Goal: Information Seeking & Learning: Learn about a topic

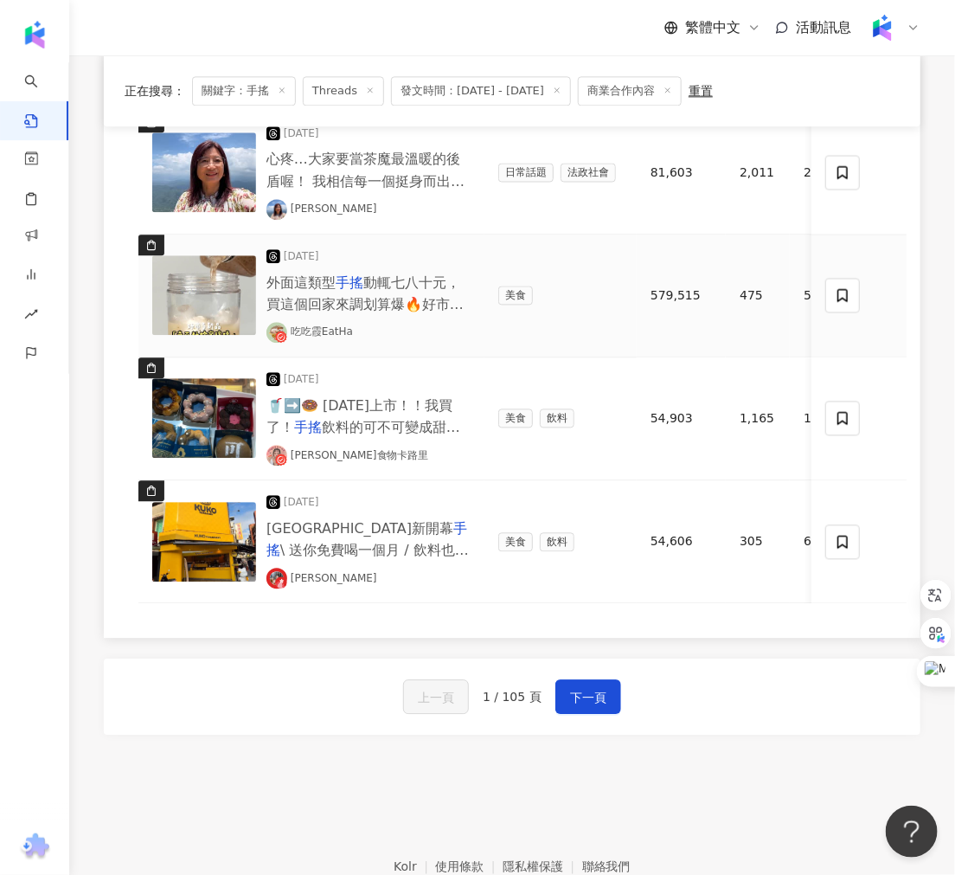
scroll to position [1309, 0]
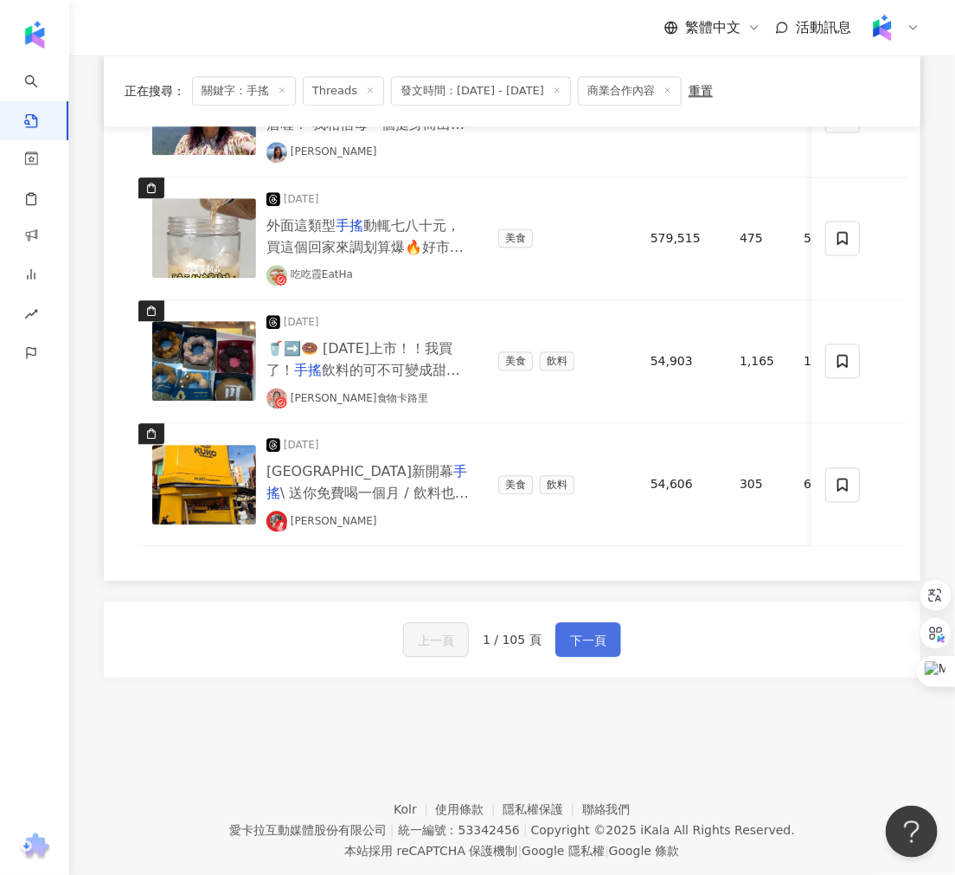
click at [577, 651] on span "下一頁" at bounding box center [588, 640] width 36 height 21
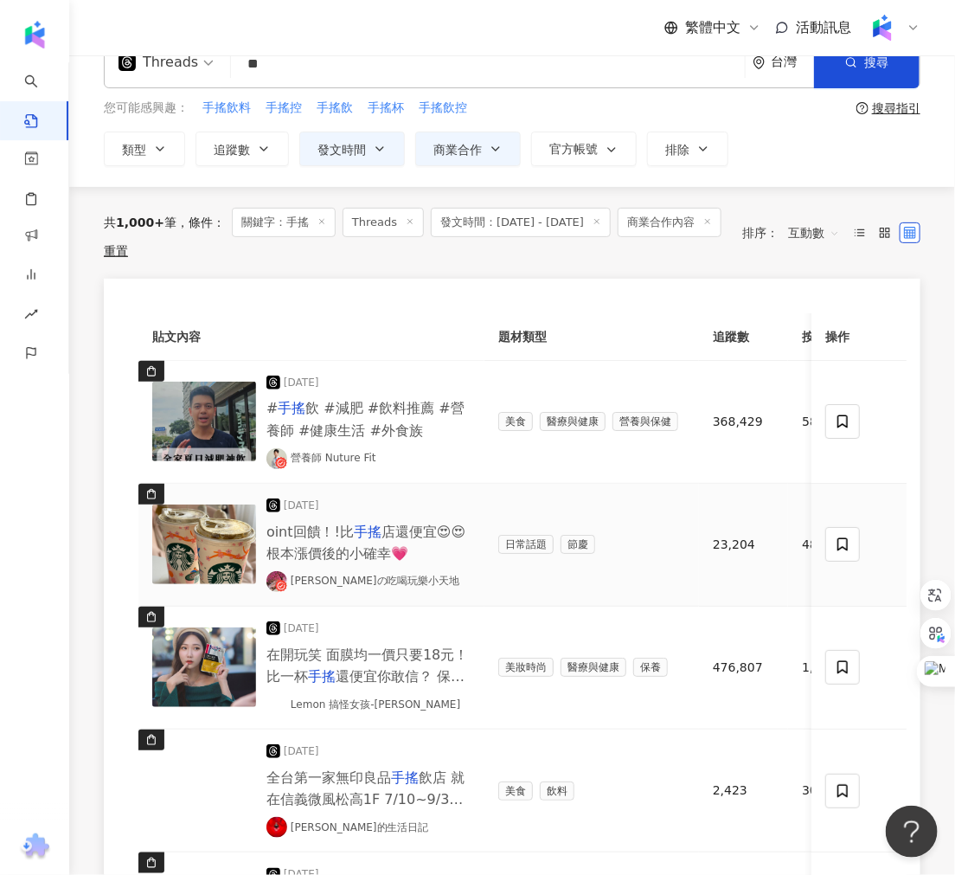
scroll to position [0, 0]
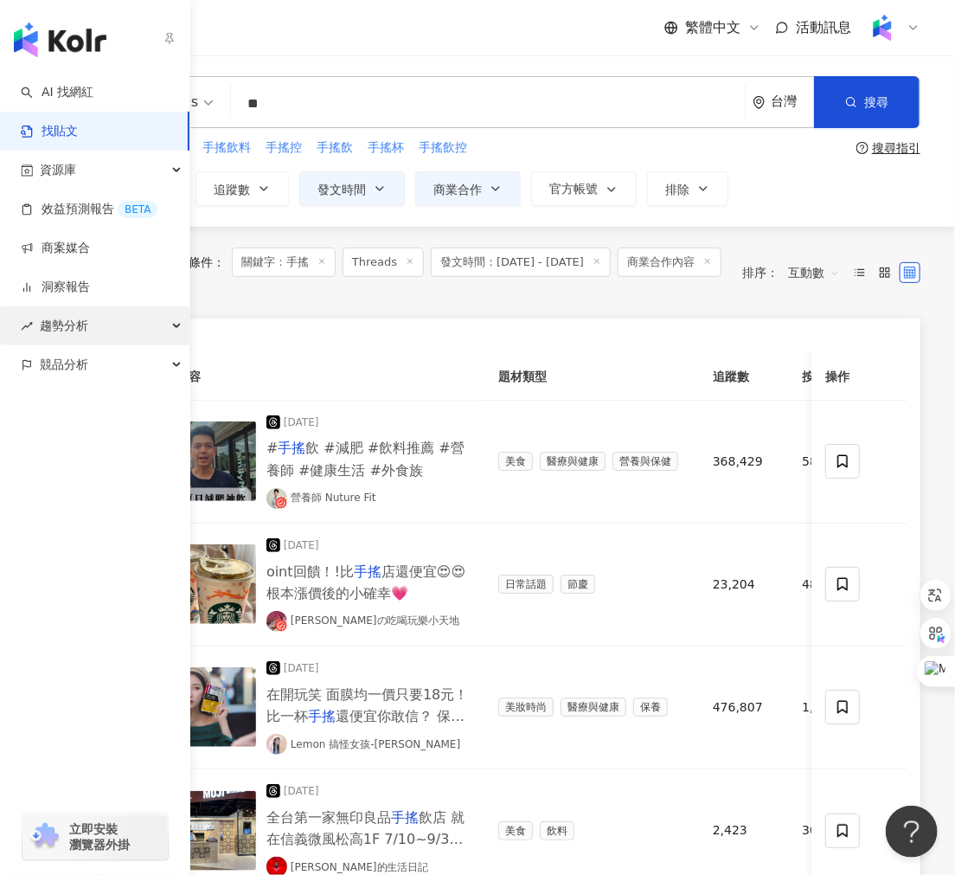
click at [178, 326] on div "趨勢分析" at bounding box center [94, 325] width 189 height 39
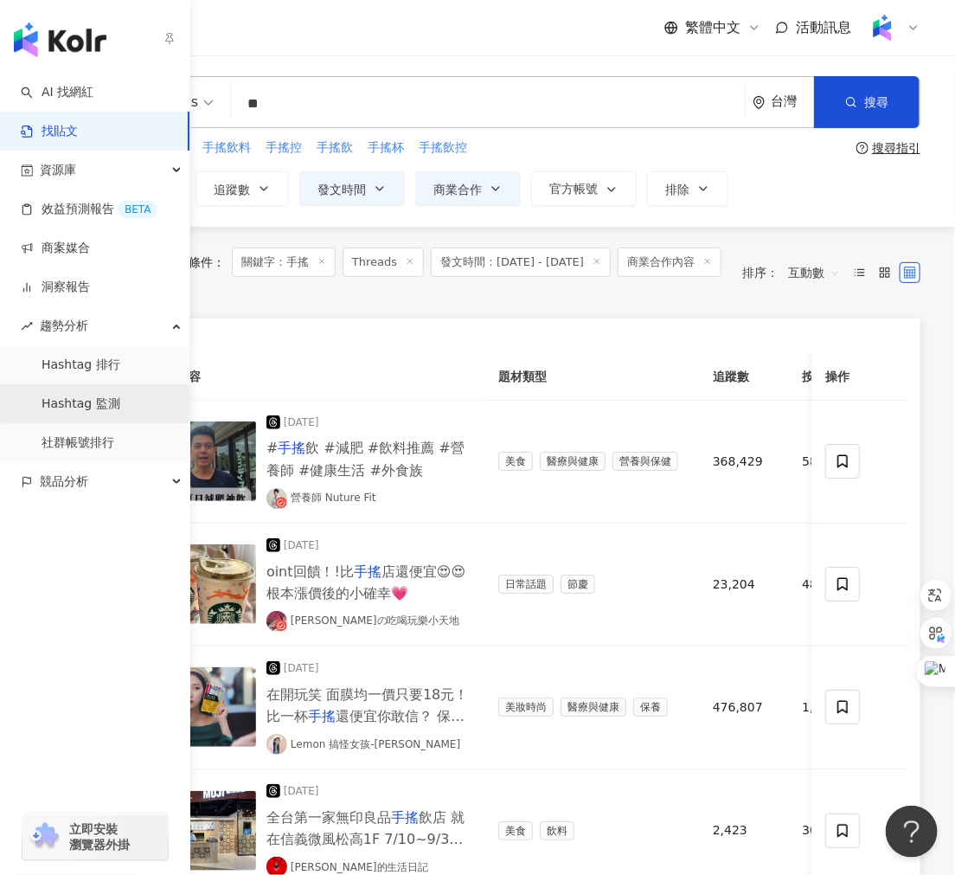
click at [119, 409] on link "Hashtag 監測" at bounding box center [81, 403] width 79 height 17
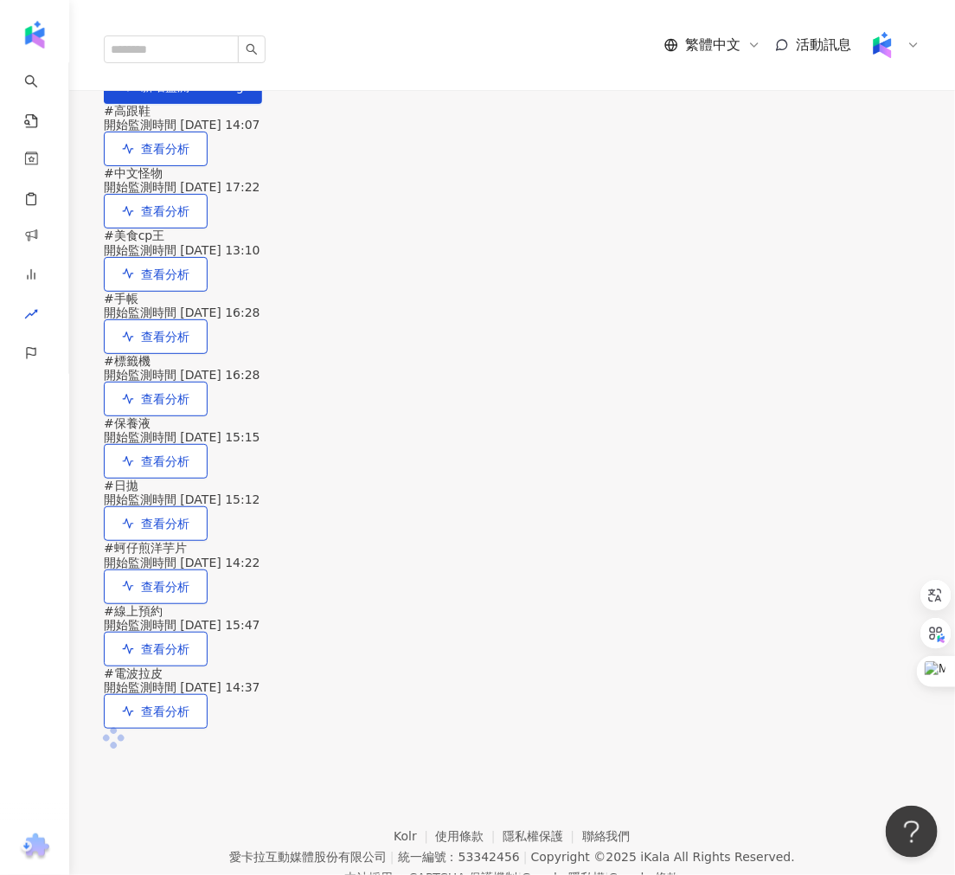
click at [450, 163] on div "# 高跟鞋 開始監測時間 [DATE] 14:07 查看分析 # 中文怪物 開始監測時間 [DATE] 17:22 查看分析 # 美食cp王 開始監測時間 […" at bounding box center [512, 416] width 817 height 625
click at [244, 93] on span "新增監測 Hashtag" at bounding box center [192, 87] width 103 height 14
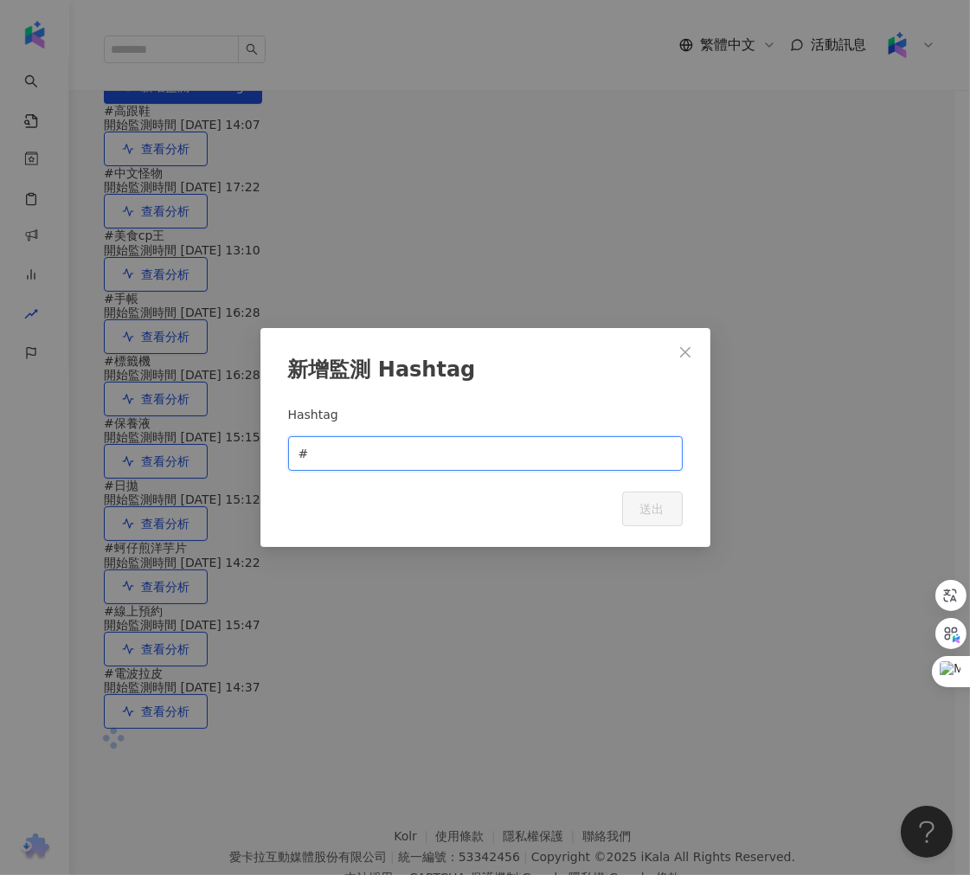
click at [375, 454] on input "text" at bounding box center [491, 453] width 360 height 19
type input "*"
type input "****"
click at [598, 504] on button "送出" at bounding box center [652, 508] width 61 height 35
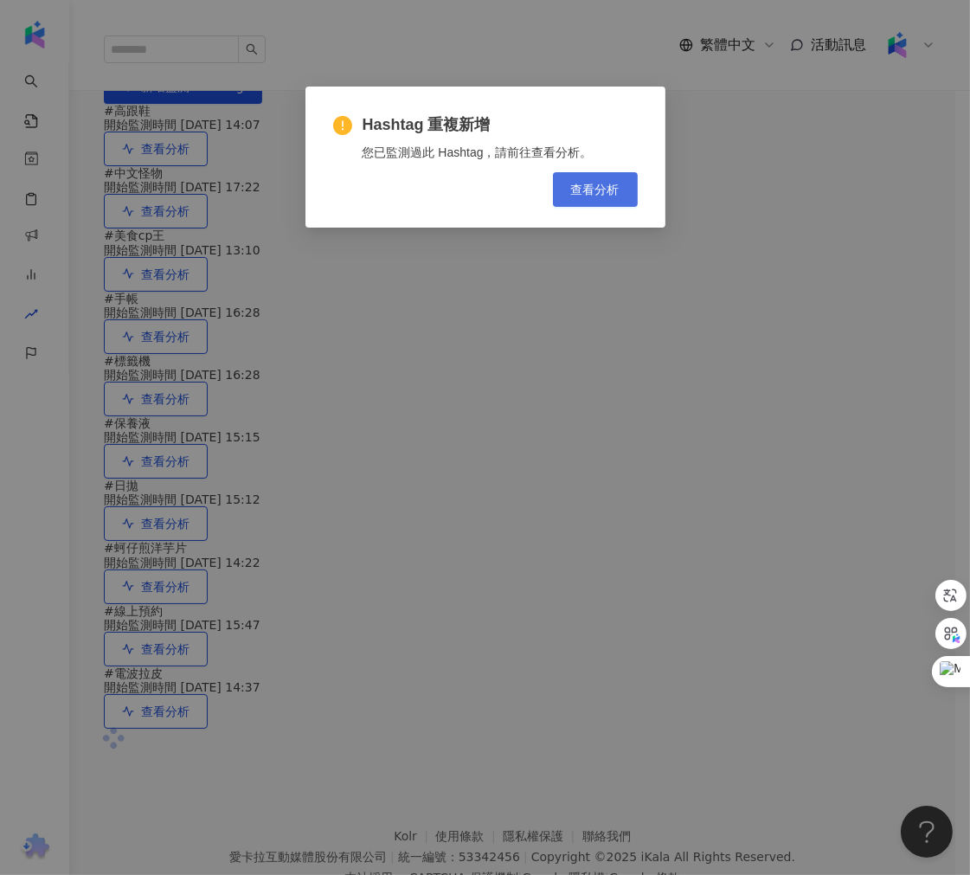
click at [587, 188] on span "查看分析" at bounding box center [595, 190] width 48 height 14
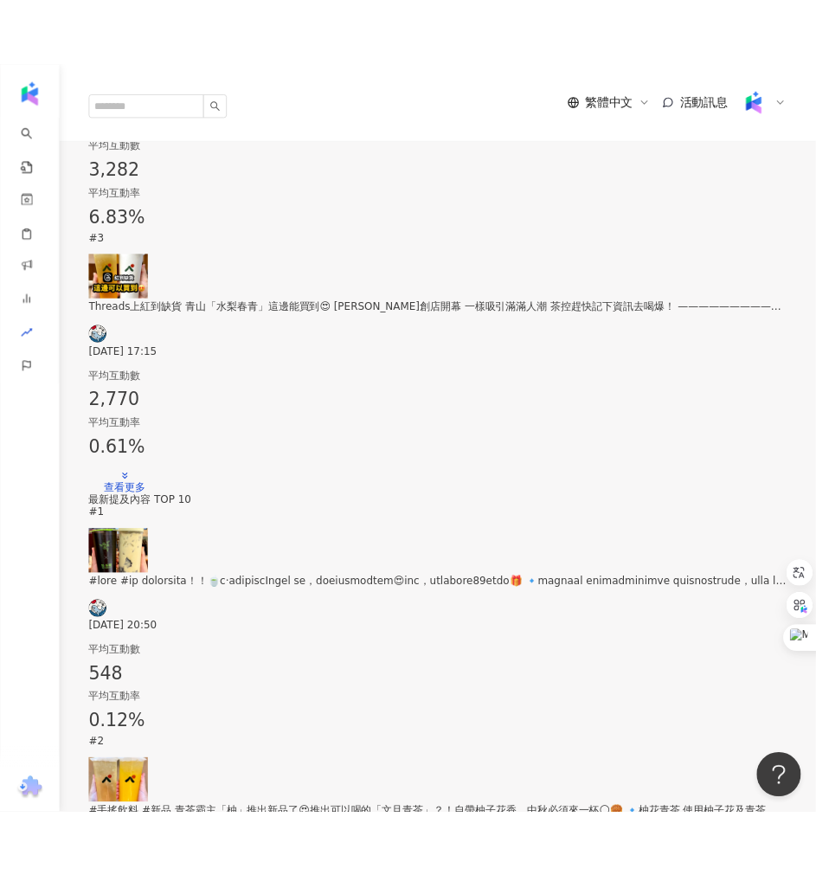
scroll to position [1057, 0]
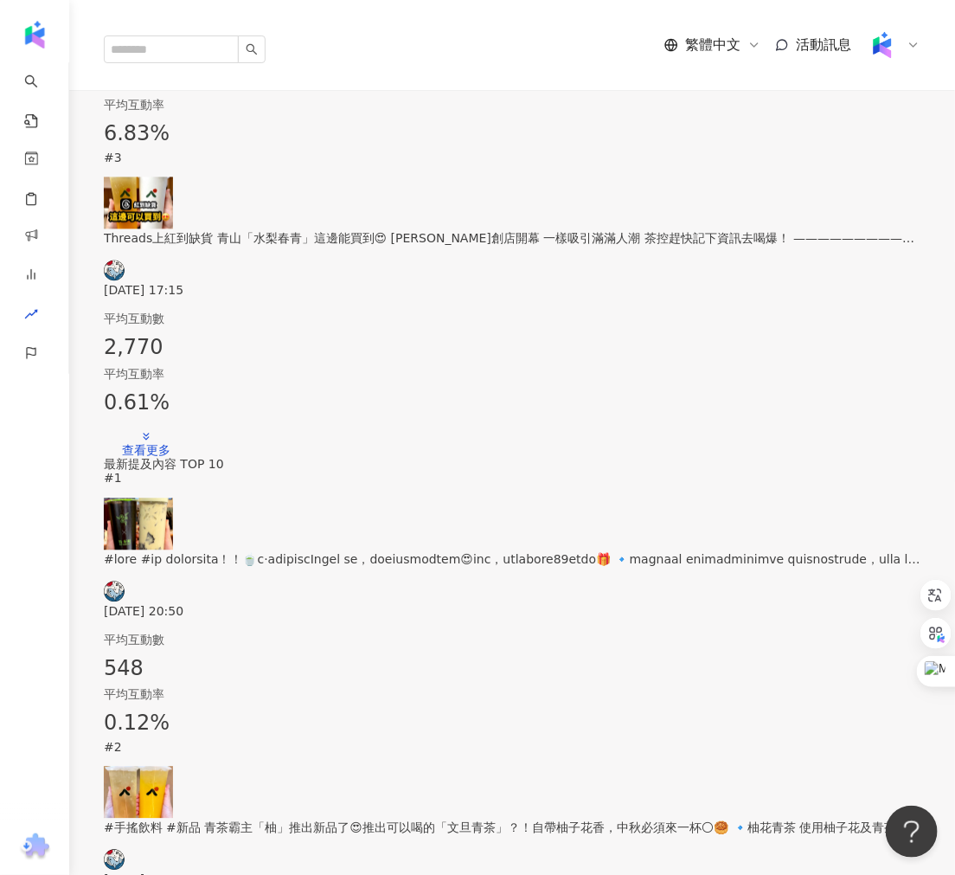
click at [419, 550] on div "[DATE] 20:50" at bounding box center [512, 584] width 817 height 68
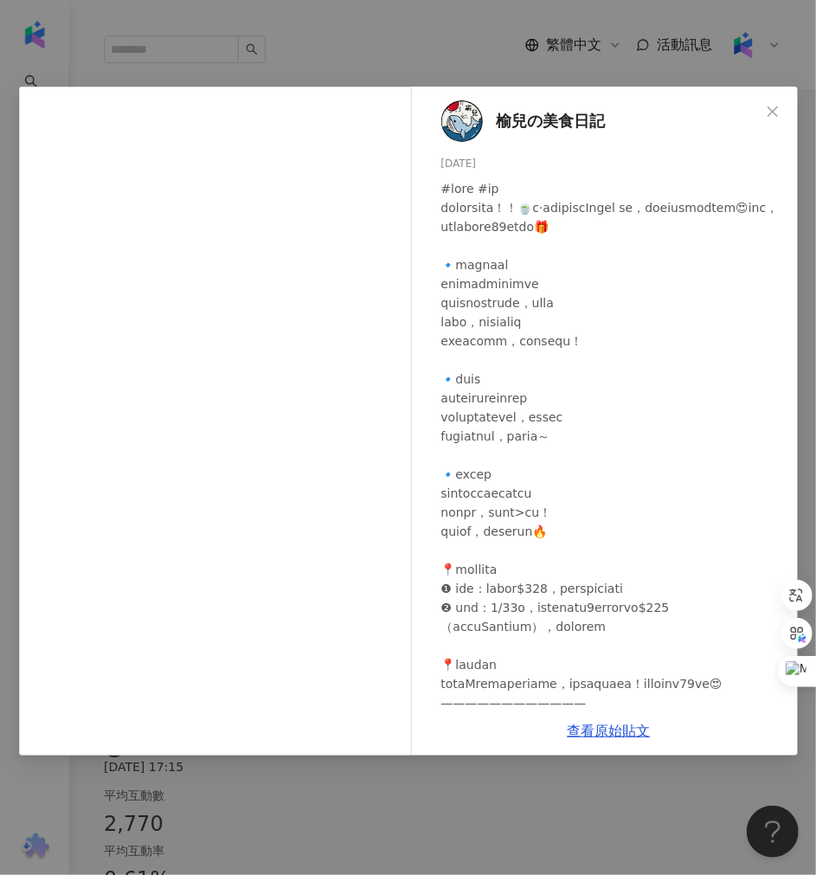
scroll to position [1441, 0]
click at [232, 768] on div "榆兒の美食日記 [DATE] 543 5 5.2萬 查看原始貼文" at bounding box center [408, 437] width 816 height 875
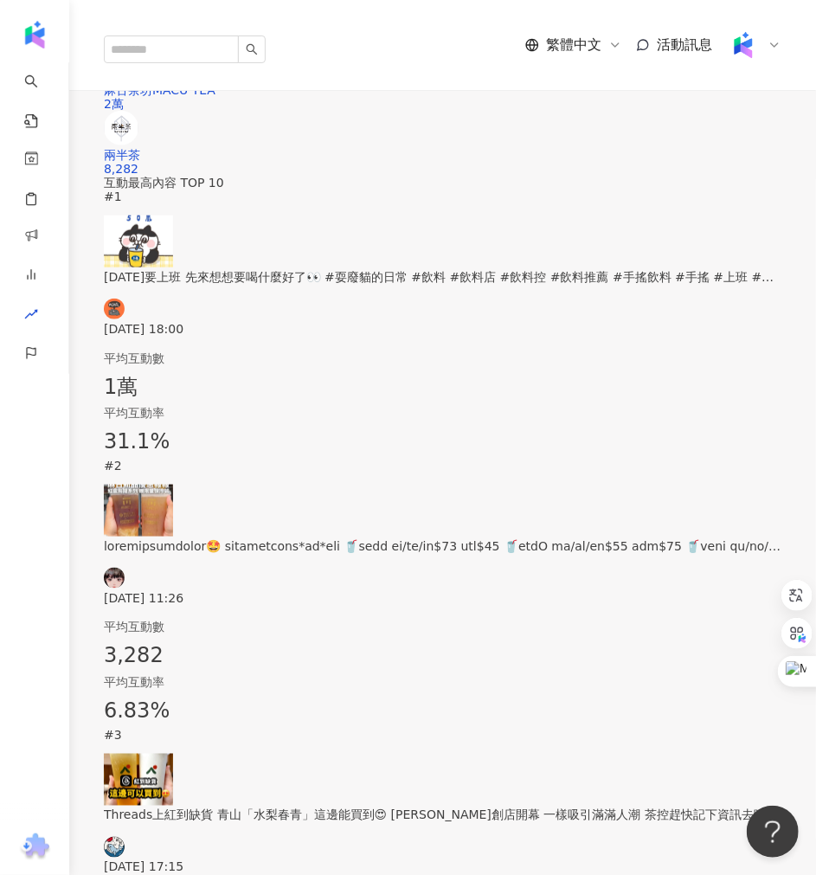
scroll to position [480, 0]
click at [316, 337] on div "[DATE] 18:00" at bounding box center [442, 317] width 677 height 37
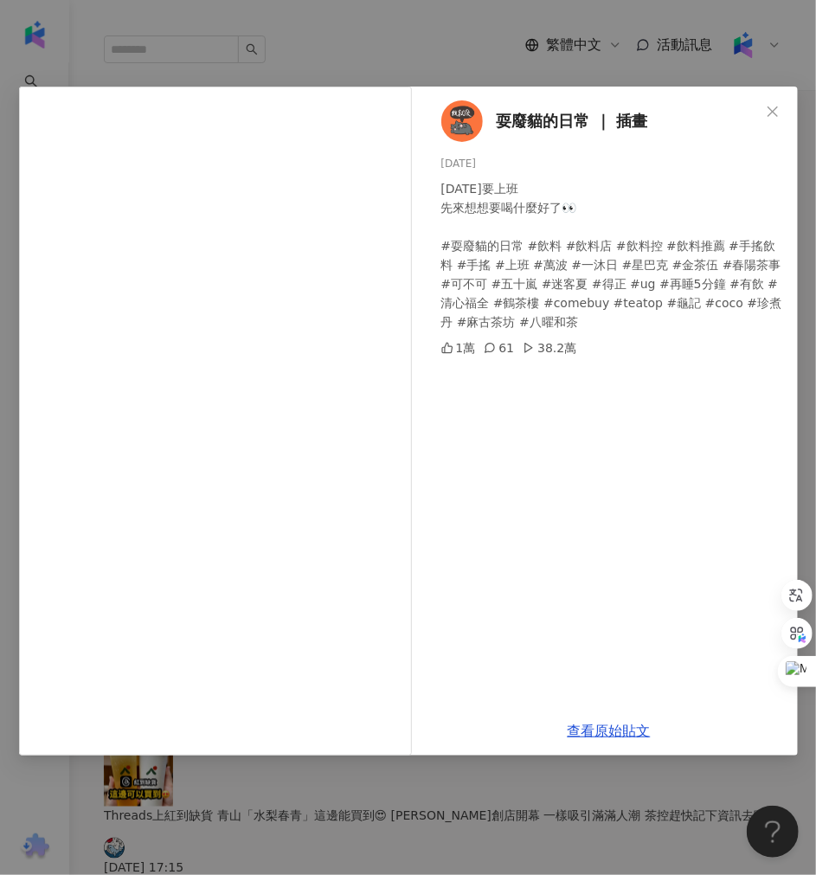
drag, startPoint x: 349, startPoint y: 46, endPoint x: 347, endPoint y: 55, distance: 9.7
click at [349, 46] on div "耍廢貓的日常 ｜ 插畫 [DATE] [DATE]要上班 先來想想要喝什麼好了👀 #耍廢貓的日常 #飲料 #飲料店 #飲料控 #飲料推薦 #手搖飲料 #手搖 …" at bounding box center [408, 437] width 816 height 875
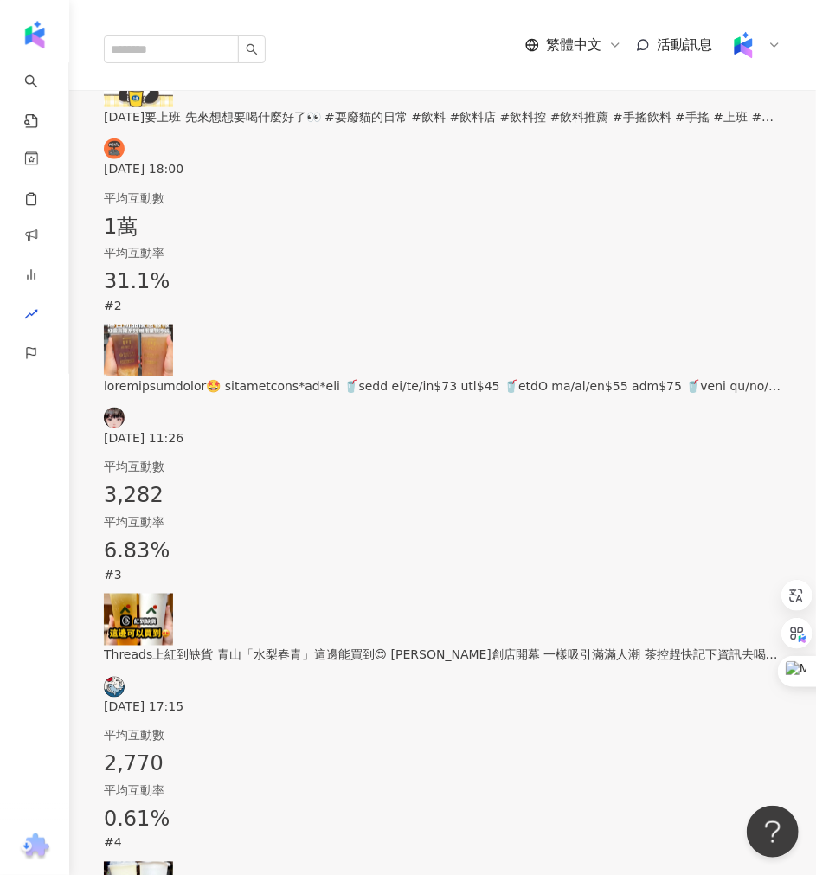
scroll to position [672, 0]
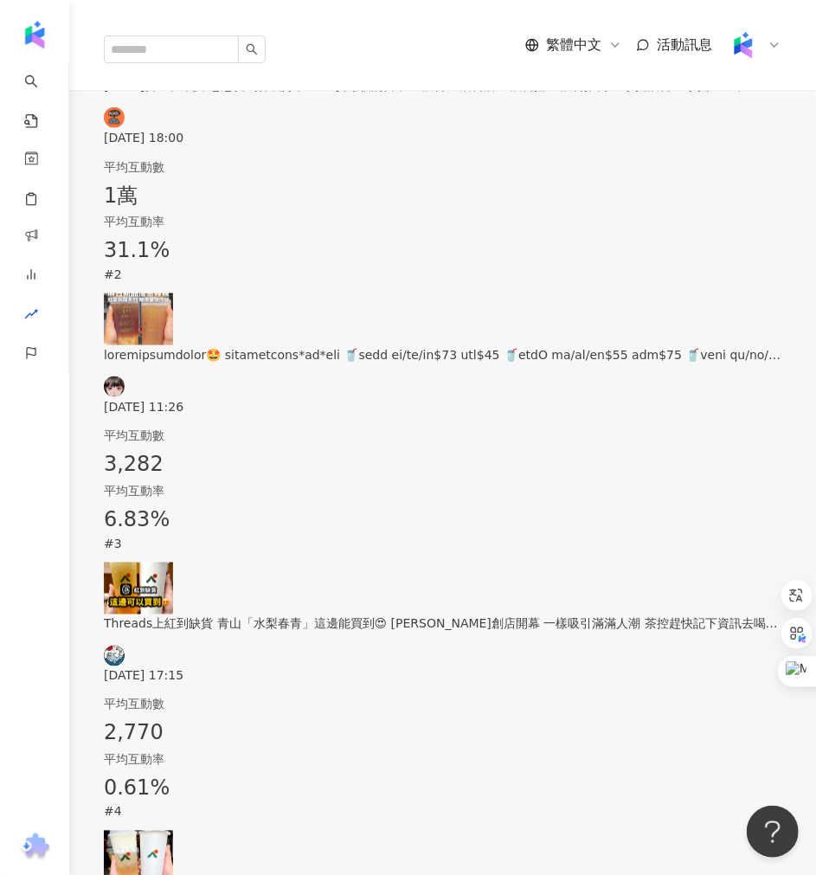
click at [173, 562] on img at bounding box center [138, 588] width 69 height 52
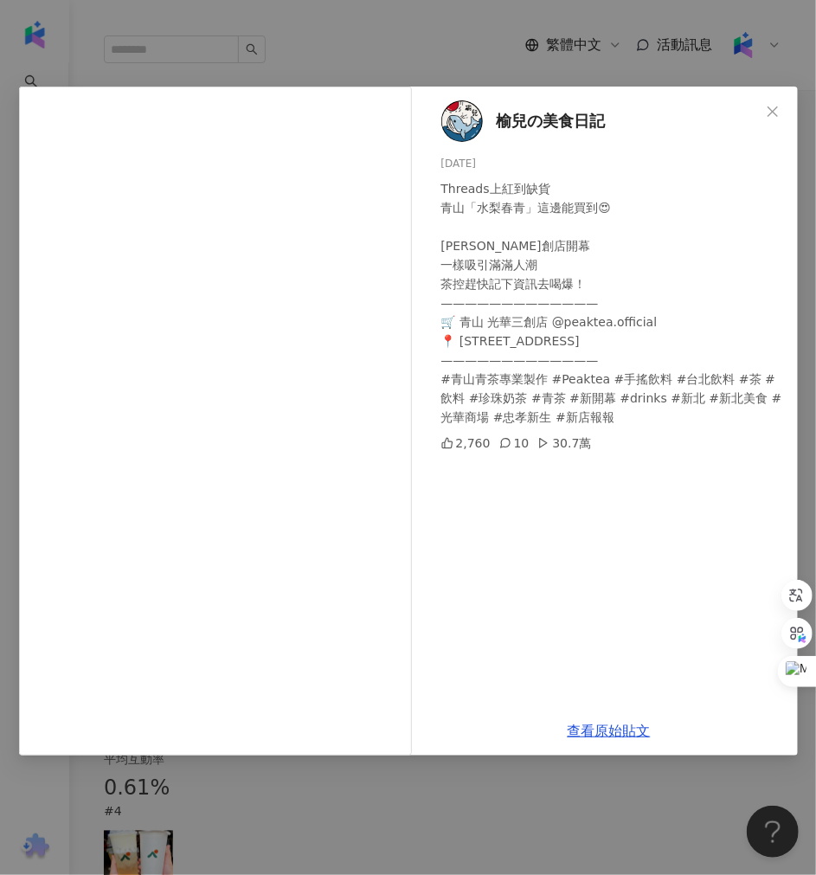
click at [334, 48] on div "榆兒の美食日記 [DATE] Threads上紅到缺貨 青山「水梨春青」這邊能買到😍 [PERSON_NAME]創店開幕 一樣吸引滿滿人潮 茶控趕快記下資訊去…" at bounding box center [408, 437] width 816 height 875
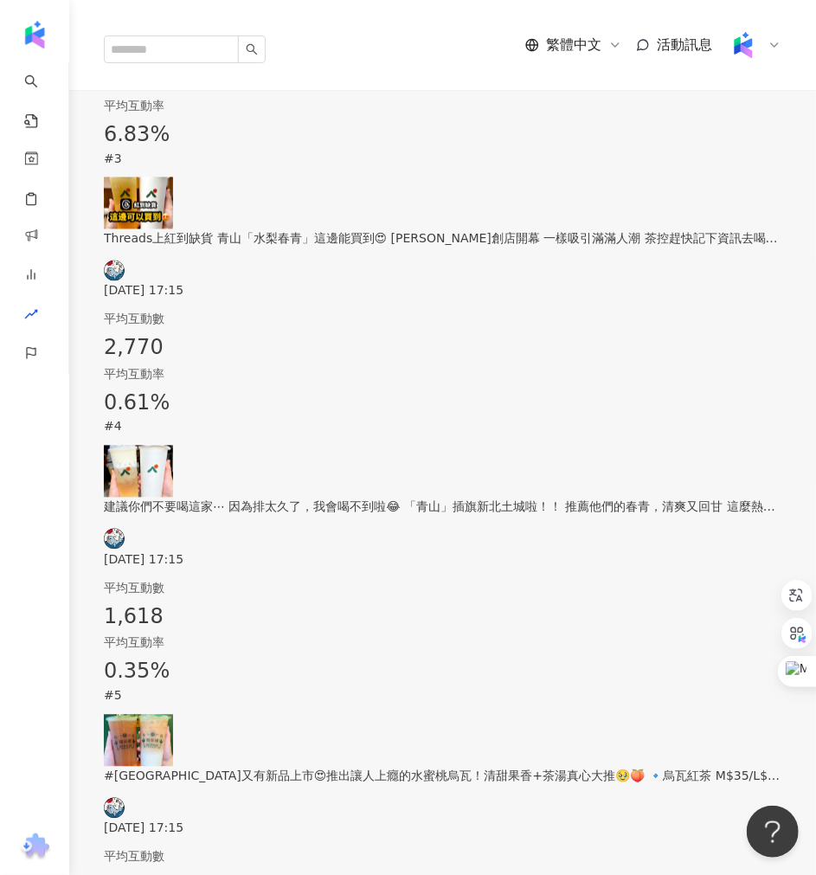
scroll to position [1153, 0]
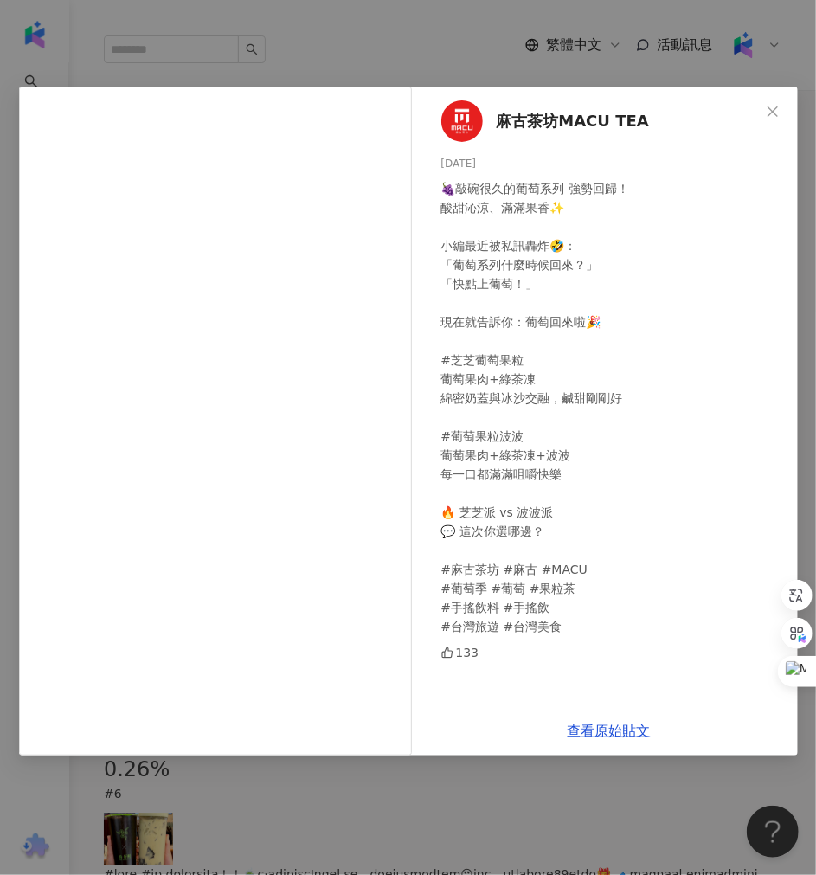
scroll to position [1345, 0]
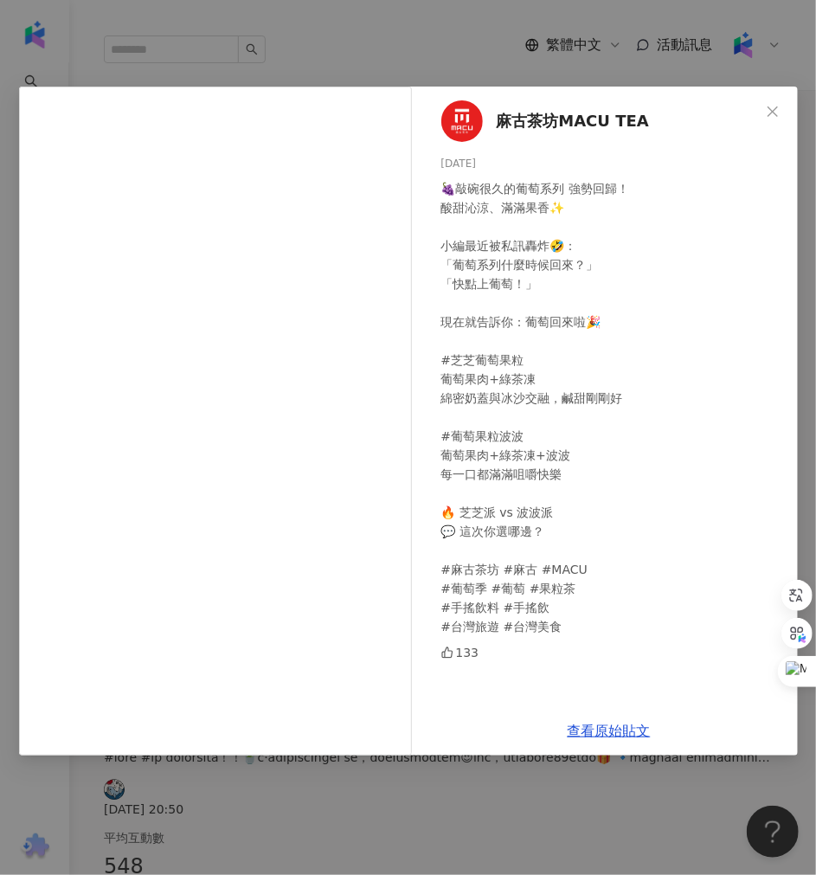
drag, startPoint x: 80, startPoint y: 783, endPoint x: 80, endPoint y: 797, distance: 13.8
click at [80, 797] on div "麻古茶坊MACU TEA [DATE] 🍇敲碗很久的葡萄系列 強勢回歸！ 酸甜沁涼、滿滿果香✨ 小編最近被私訊轟炸🤣： 「葡萄系列什麼時候回來？」 「快點上葡…" at bounding box center [408, 437] width 816 height 875
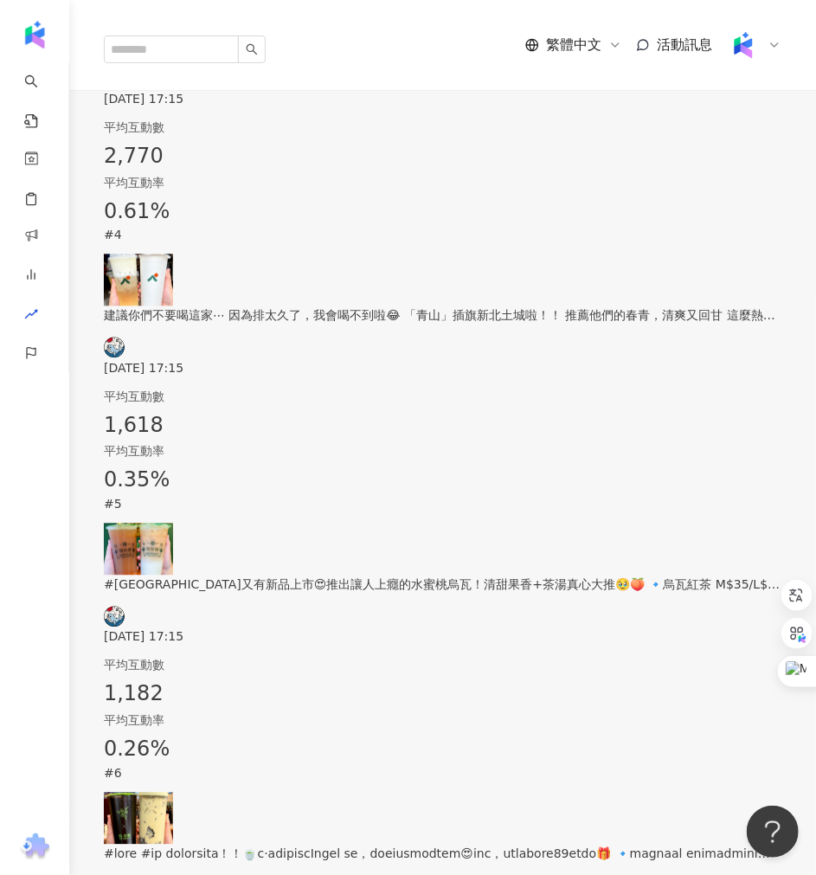
scroll to position [1153, 0]
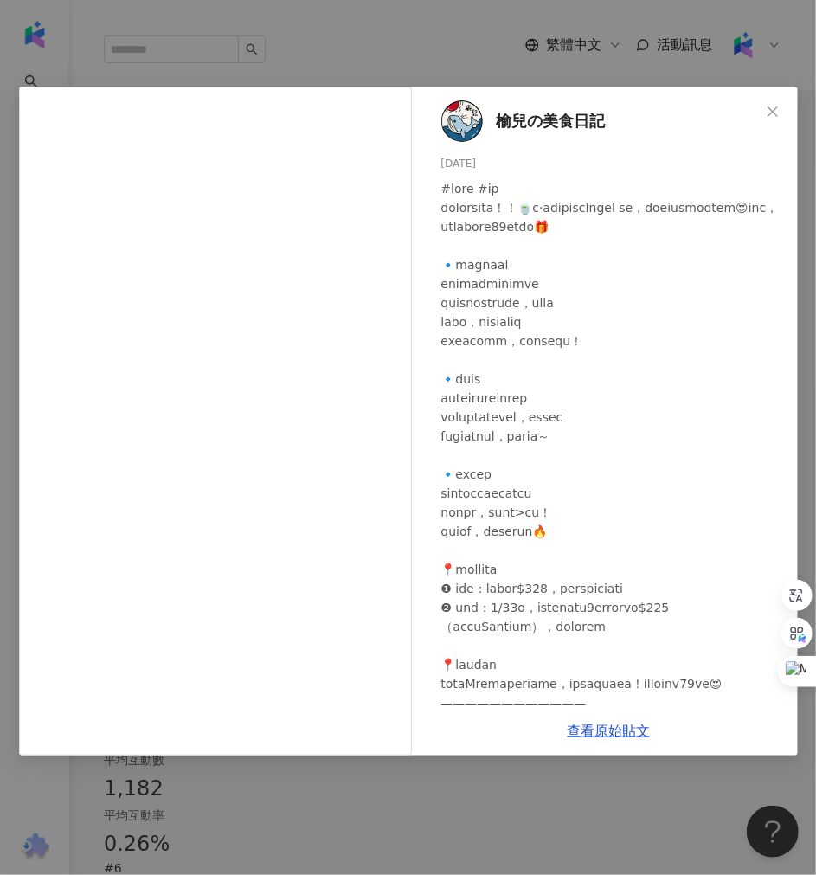
scroll to position [126, 0]
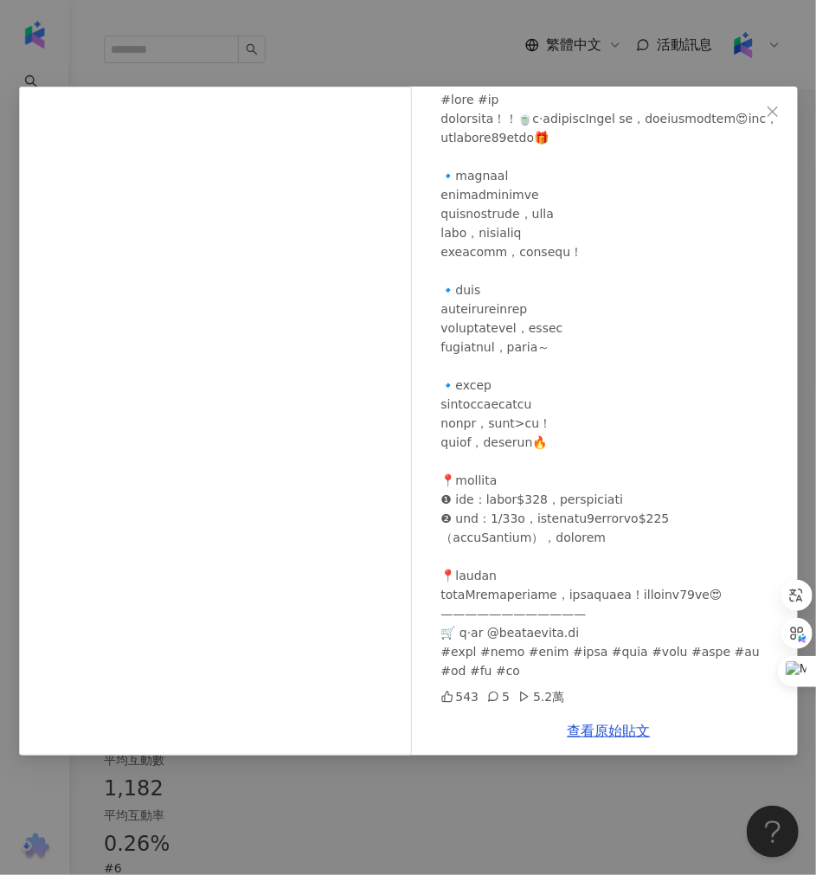
click at [264, 779] on div "榆兒の美食日記 [DATE] 543 5 5.2萬 查看原始貼文" at bounding box center [408, 437] width 816 height 875
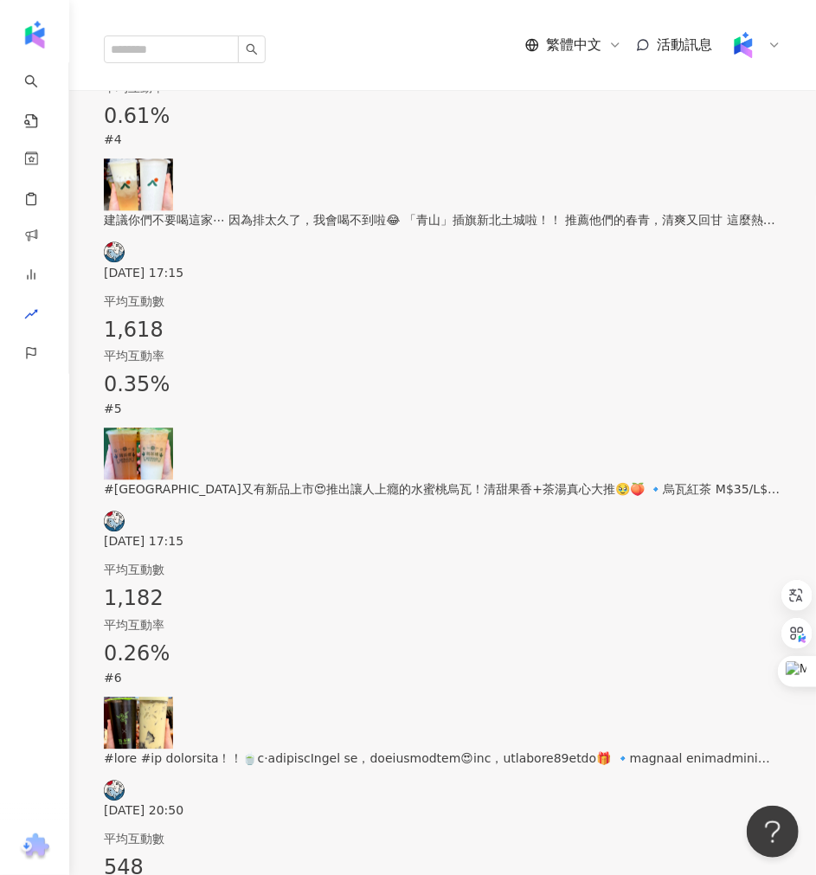
scroll to position [1345, 0]
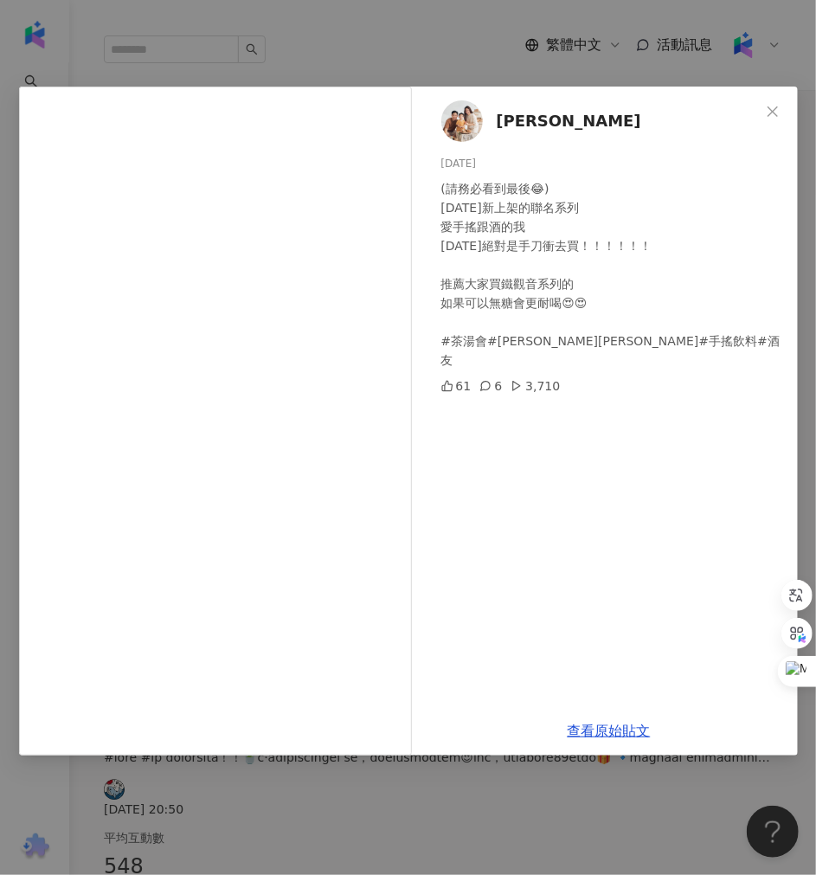
click at [353, 789] on div "[PERSON_NAME] [DATE] (請務必看到最後😂) [DATE]新上架的聯名系列 愛手搖跟酒的我 [DATE]絕對是手刀衝去買！！！！！！ 推薦大…" at bounding box center [408, 437] width 816 height 875
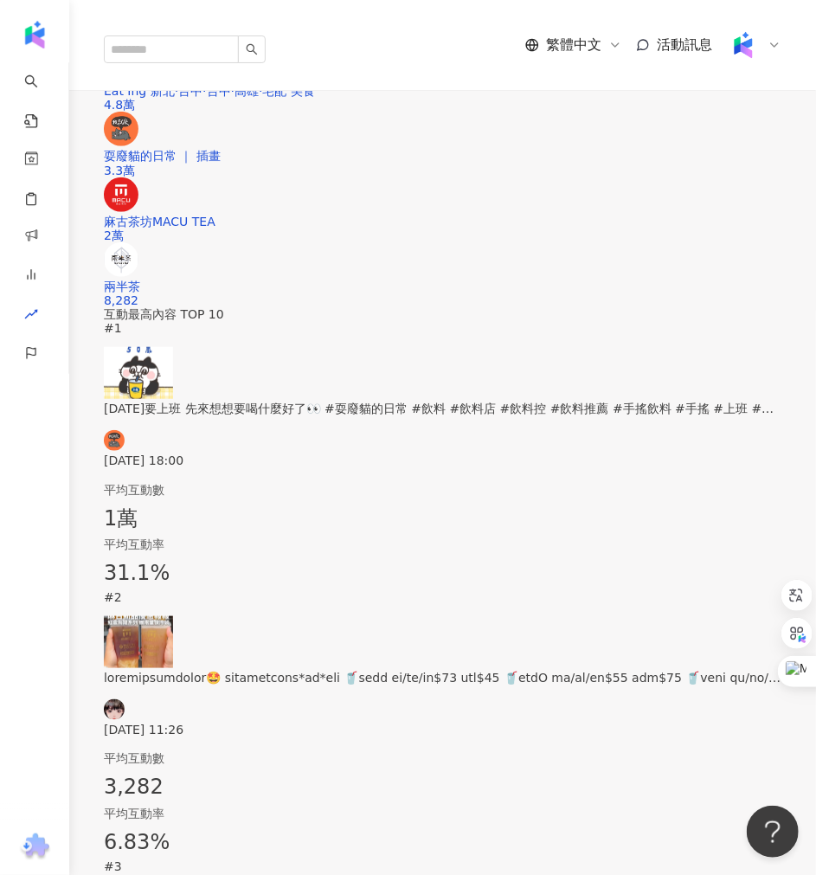
scroll to position [0, 0]
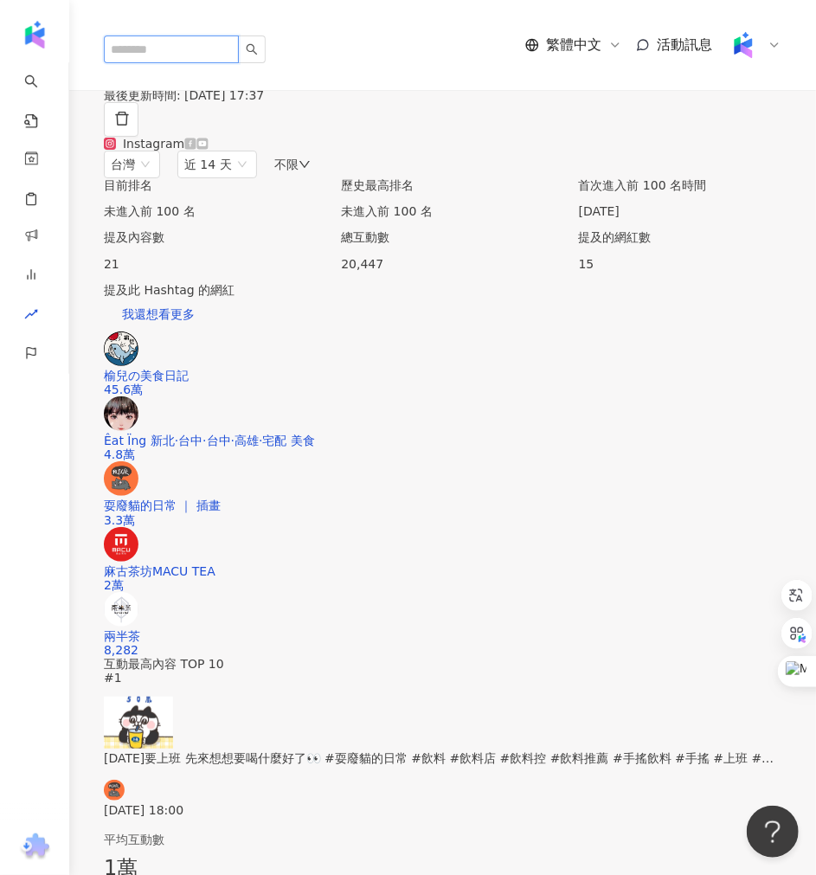
click at [179, 35] on input "search" at bounding box center [171, 49] width 135 height 28
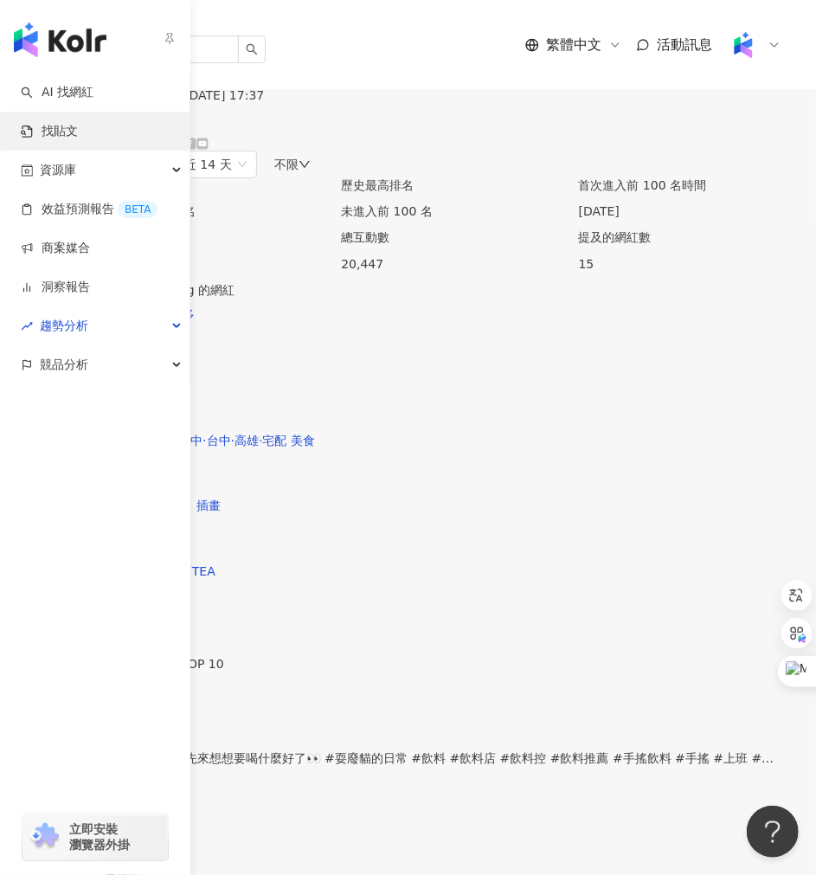
click at [55, 139] on link "找貼文" at bounding box center [49, 131] width 57 height 17
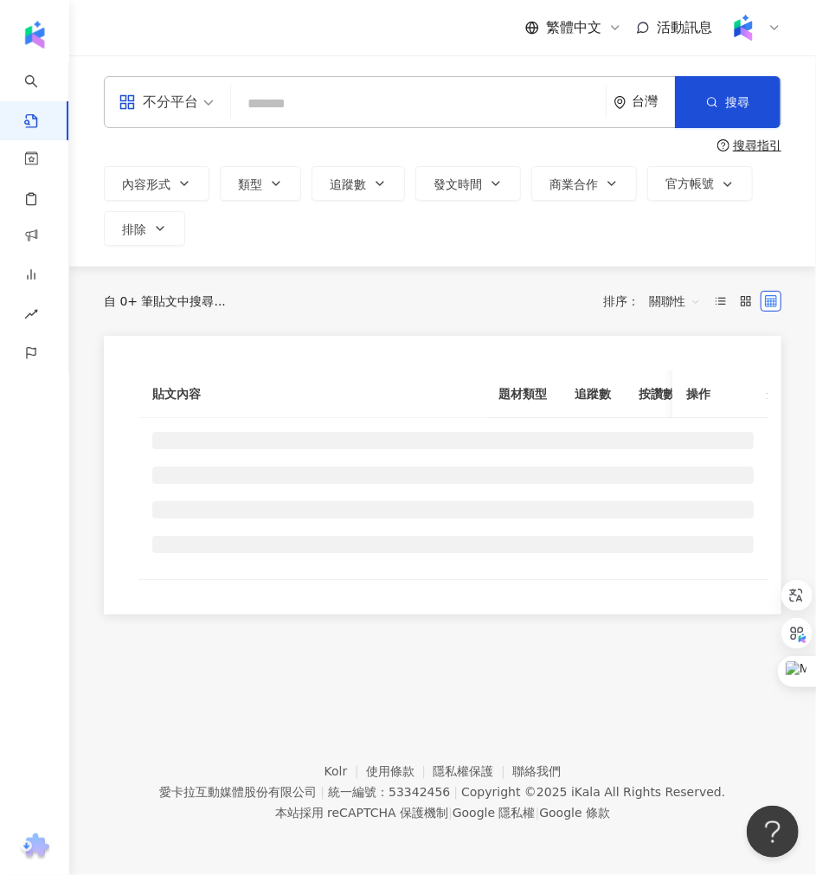
click at [281, 107] on input "search" at bounding box center [418, 103] width 361 height 37
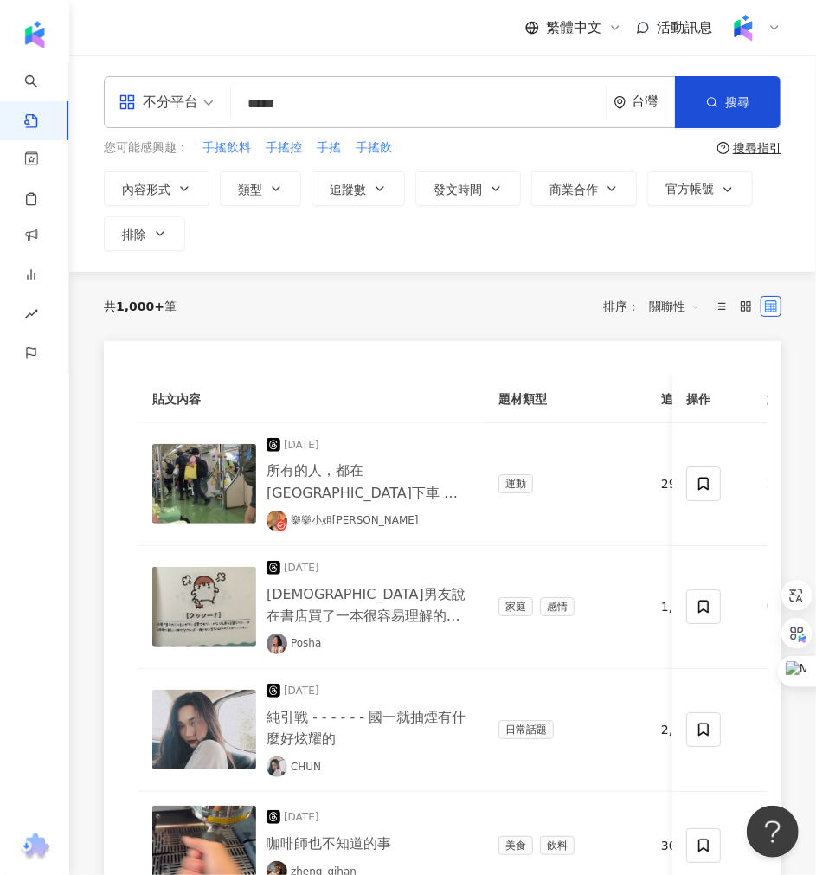
type input "*****"
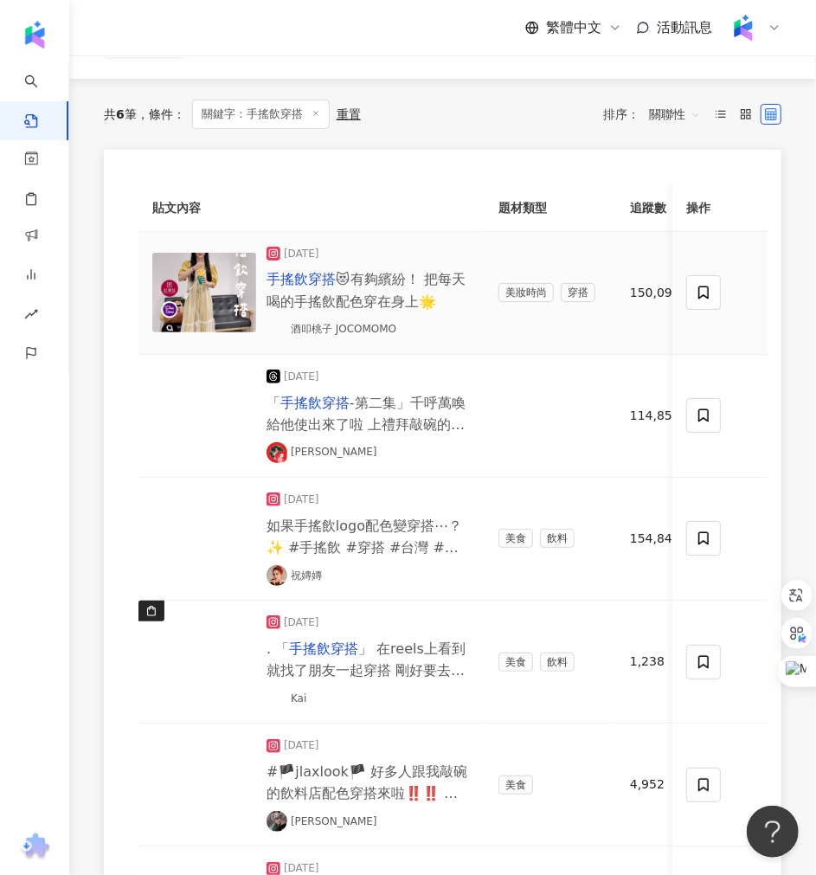
scroll to position [192, 0]
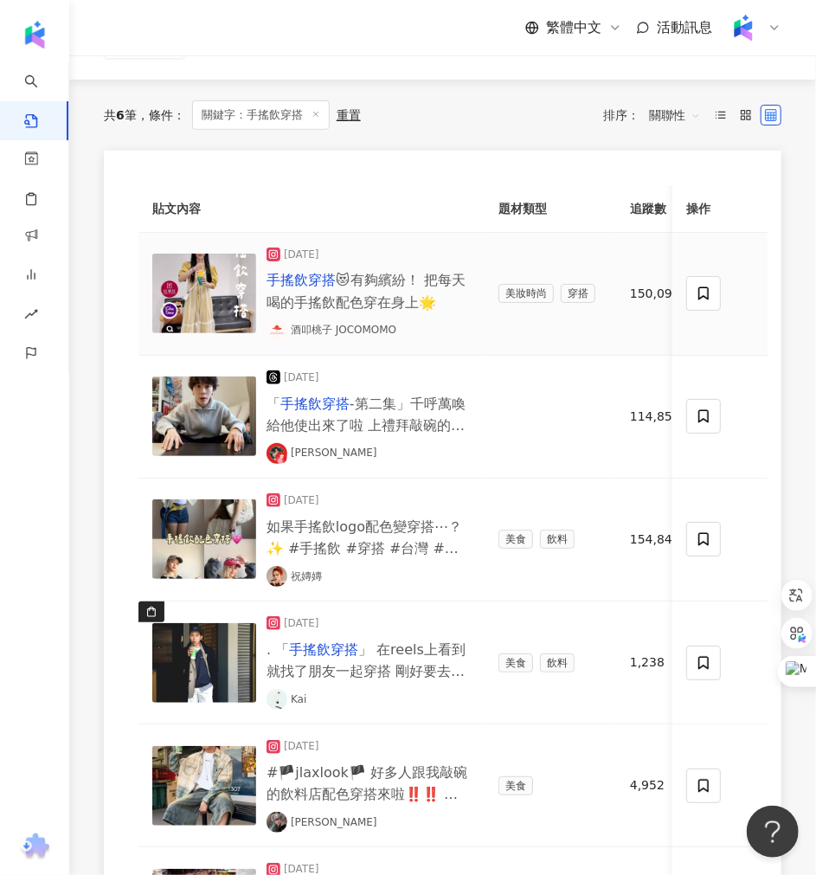
click at [323, 303] on span "😻有夠繽紛！ 把每天喝的手搖飲配色穿在身上🌟" at bounding box center [365, 291] width 199 height 38
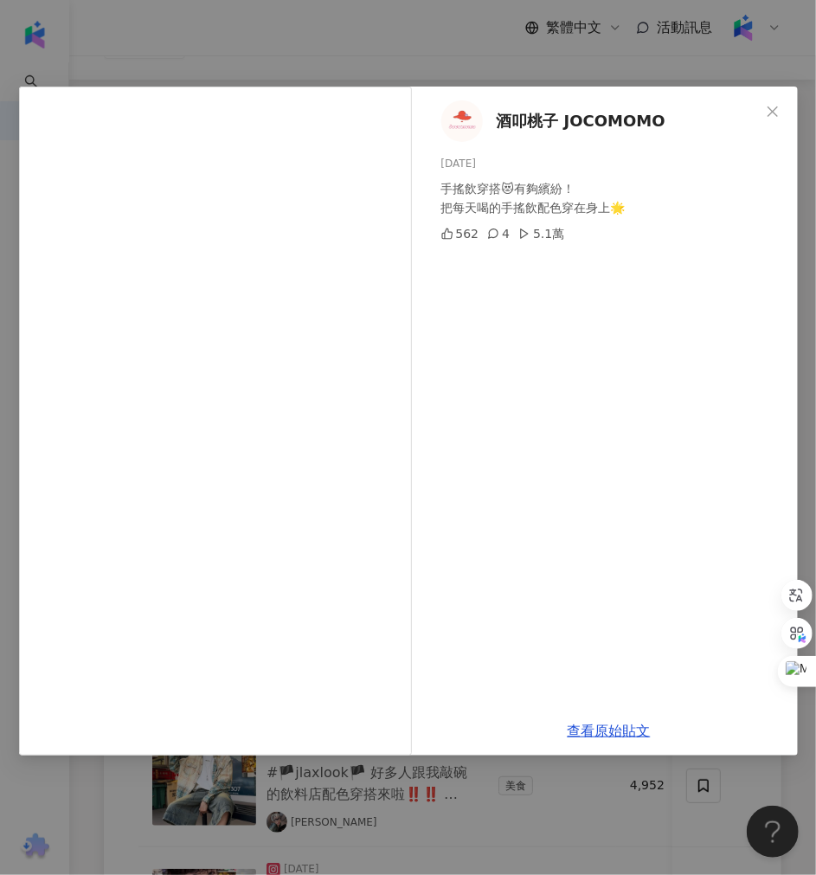
click at [152, 55] on div "酒叩桃子 JOCOMOMO [DATE] 手搖飲穿搭😻有夠繽紛！ 把每天喝的手搖飲配色穿在身上🌟 562 4 5.1萬 查看原始貼文" at bounding box center [408, 437] width 816 height 875
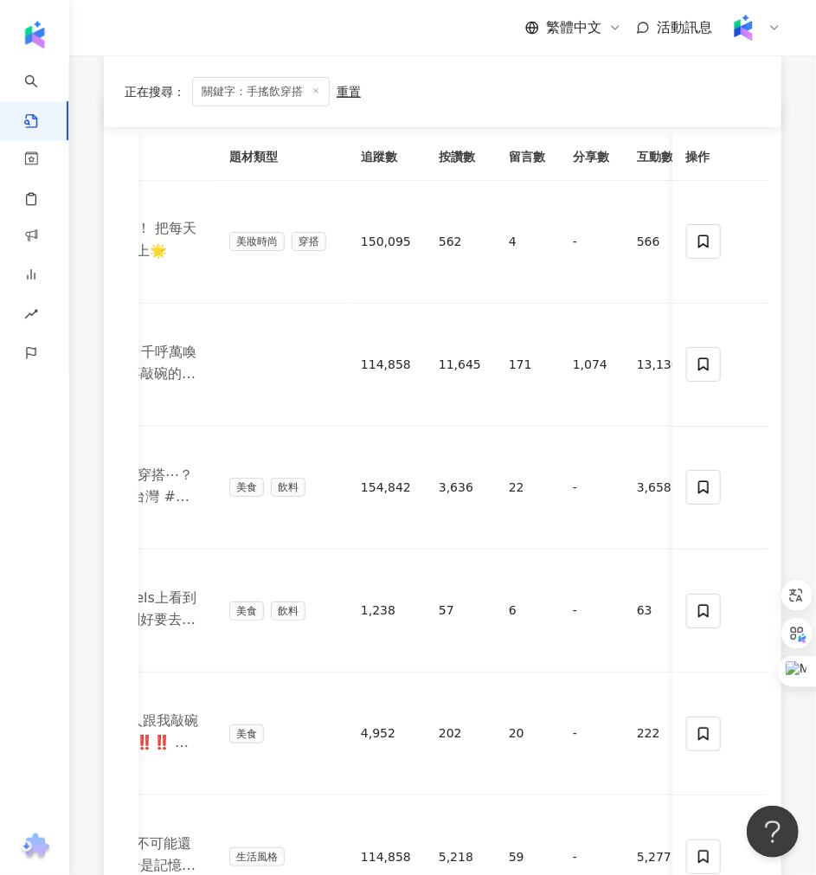
scroll to position [0, 0]
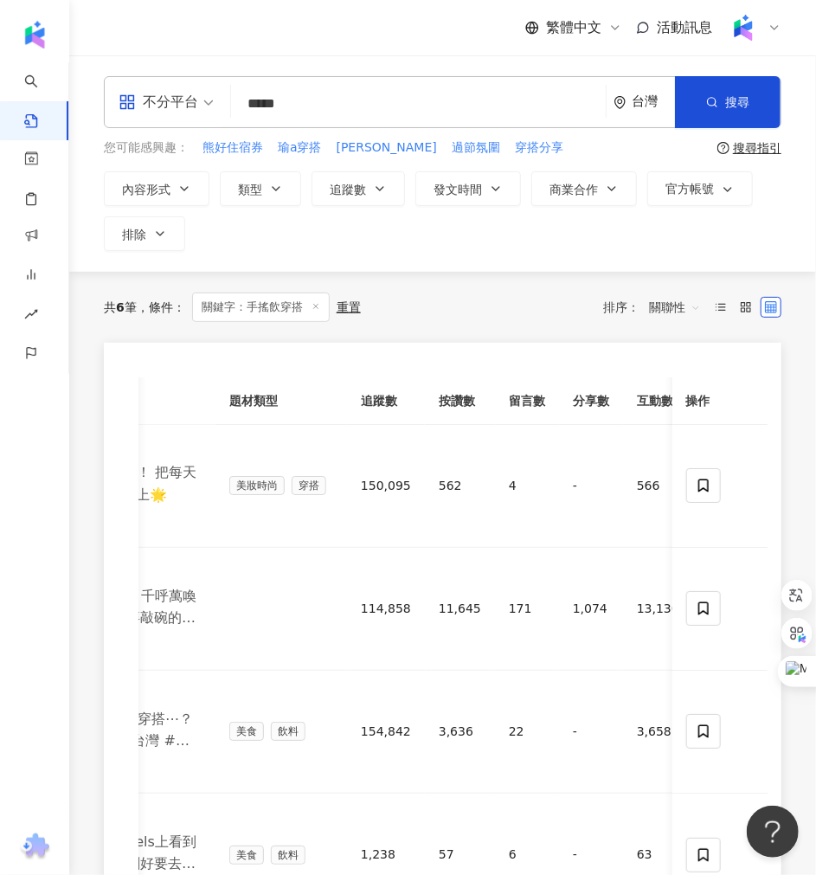
click at [598, 311] on span "關聯性" at bounding box center [675, 307] width 52 height 28
click at [598, 361] on div "互動數" at bounding box center [677, 371] width 69 height 29
